Goal: Information Seeking & Learning: Learn about a topic

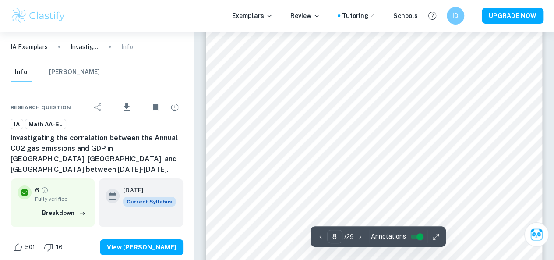
scroll to position [3231, 0]
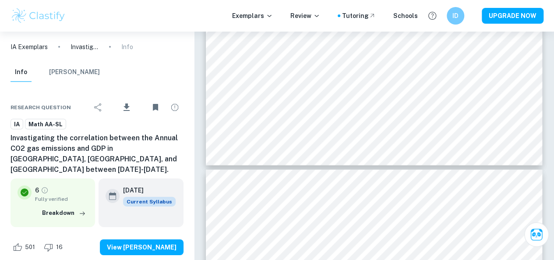
type input "7"
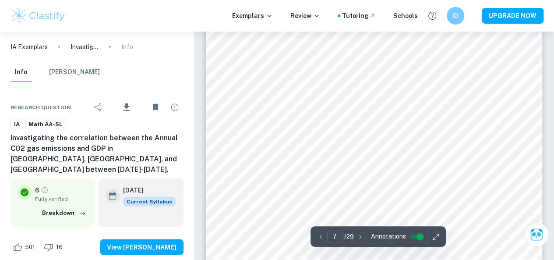
scroll to position [2793, 0]
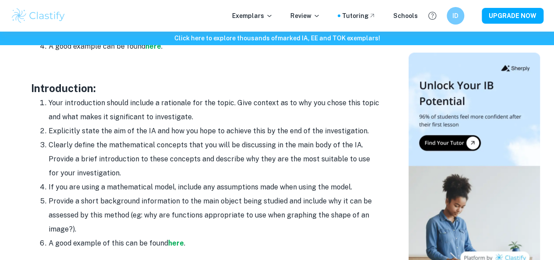
scroll to position [745, 0]
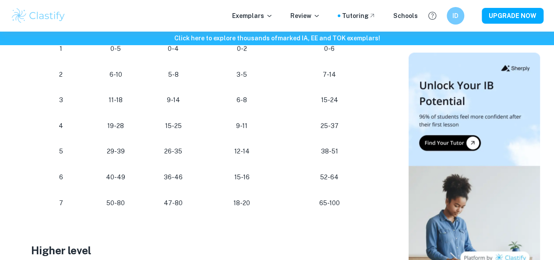
scroll to position [544, 0]
drag, startPoint x: 231, startPoint y: 181, endPoint x: 269, endPoint y: 181, distance: 38.6
click at [269, 181] on p "15-16" at bounding box center [242, 177] width 64 height 12
click at [224, 213] on td "18-20" at bounding box center [242, 203] width 78 height 26
click at [234, 183] on p "15-16" at bounding box center [242, 177] width 64 height 12
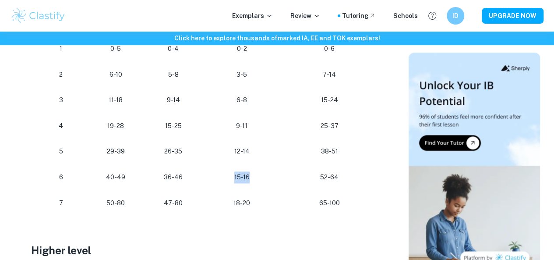
drag, startPoint x: 234, startPoint y: 185, endPoint x: 252, endPoint y: 187, distance: 18.5
click at [252, 187] on td "15-16" at bounding box center [242, 177] width 78 height 26
click at [232, 208] on p "18-20" at bounding box center [242, 203] width 64 height 12
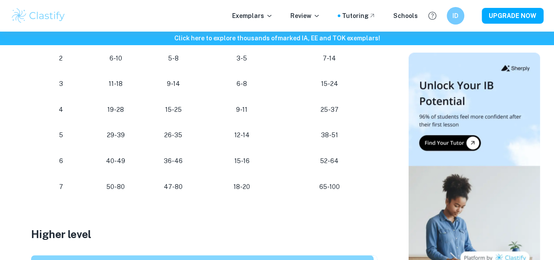
scroll to position [557, 0]
